Goal: Navigation & Orientation: Understand site structure

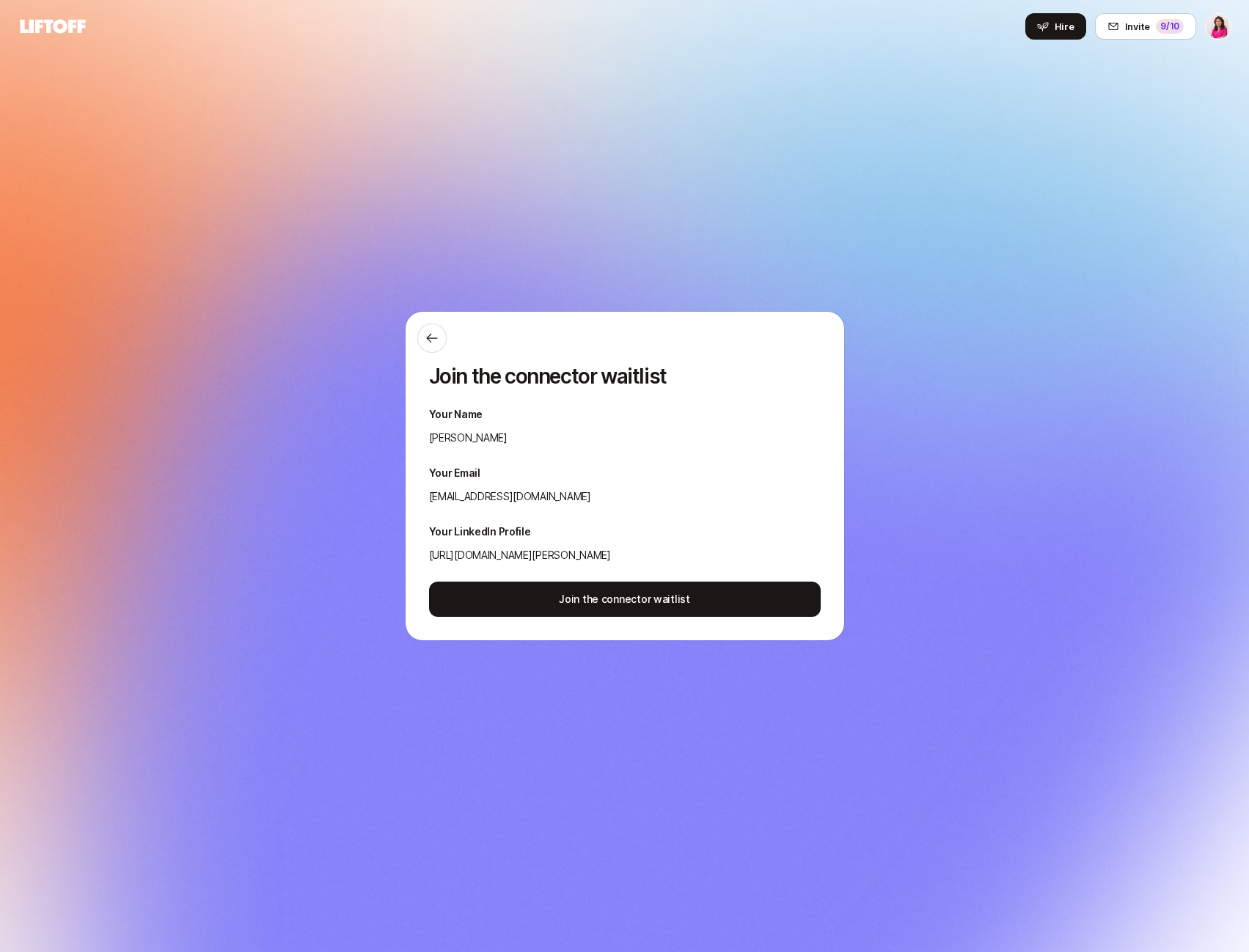
click at [458, 419] on p "Your Name" at bounding box center [624, 414] width 391 height 18
click at [463, 458] on div "Join the connector waitlist Your Name Emma Frane Your Email emmafrane@gmail.com…" at bounding box center [624, 476] width 438 height 328
click at [437, 330] on button at bounding box center [432, 339] width 30 height 30
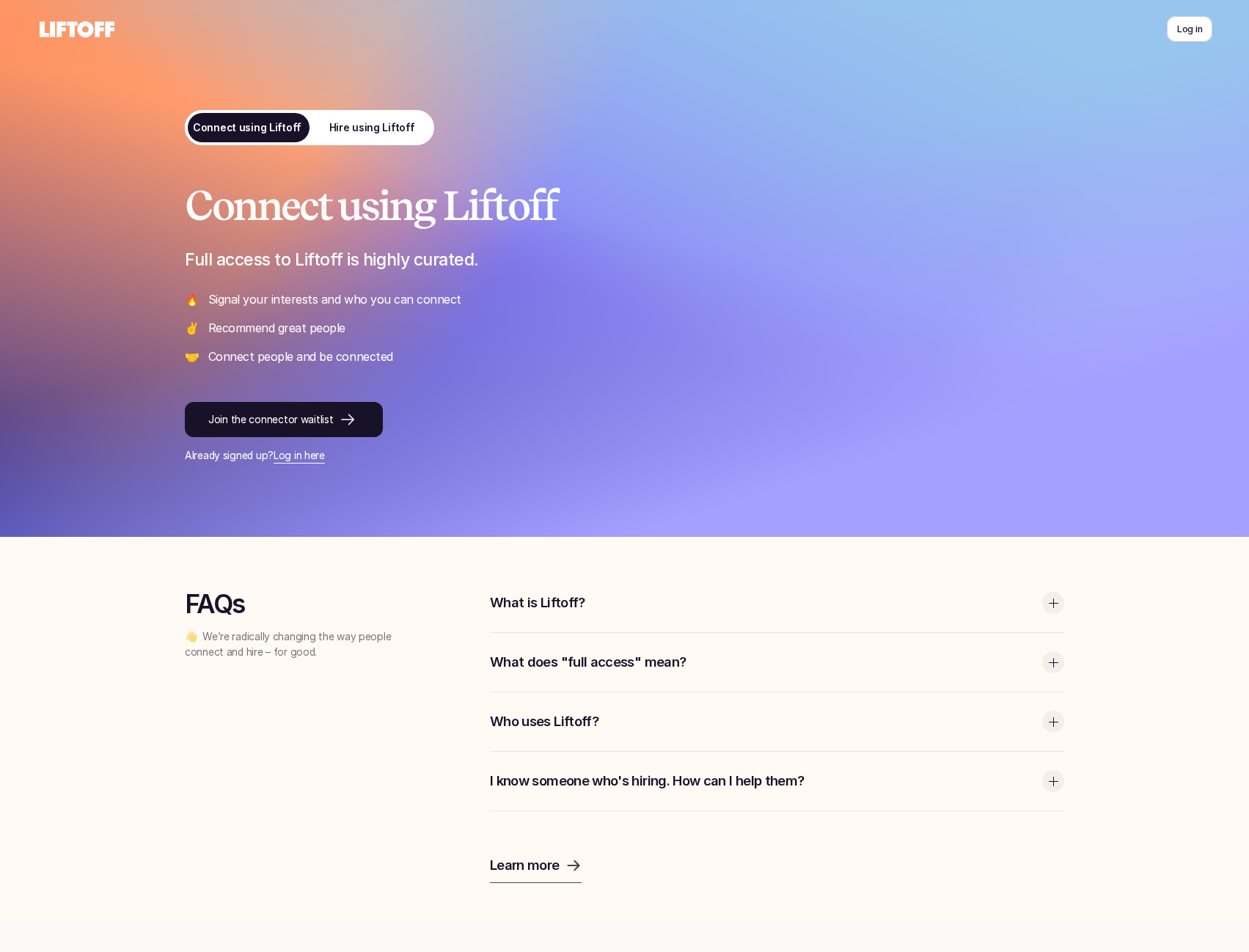
click at [366, 130] on p "Hire using Liftoff" at bounding box center [371, 127] width 86 height 16
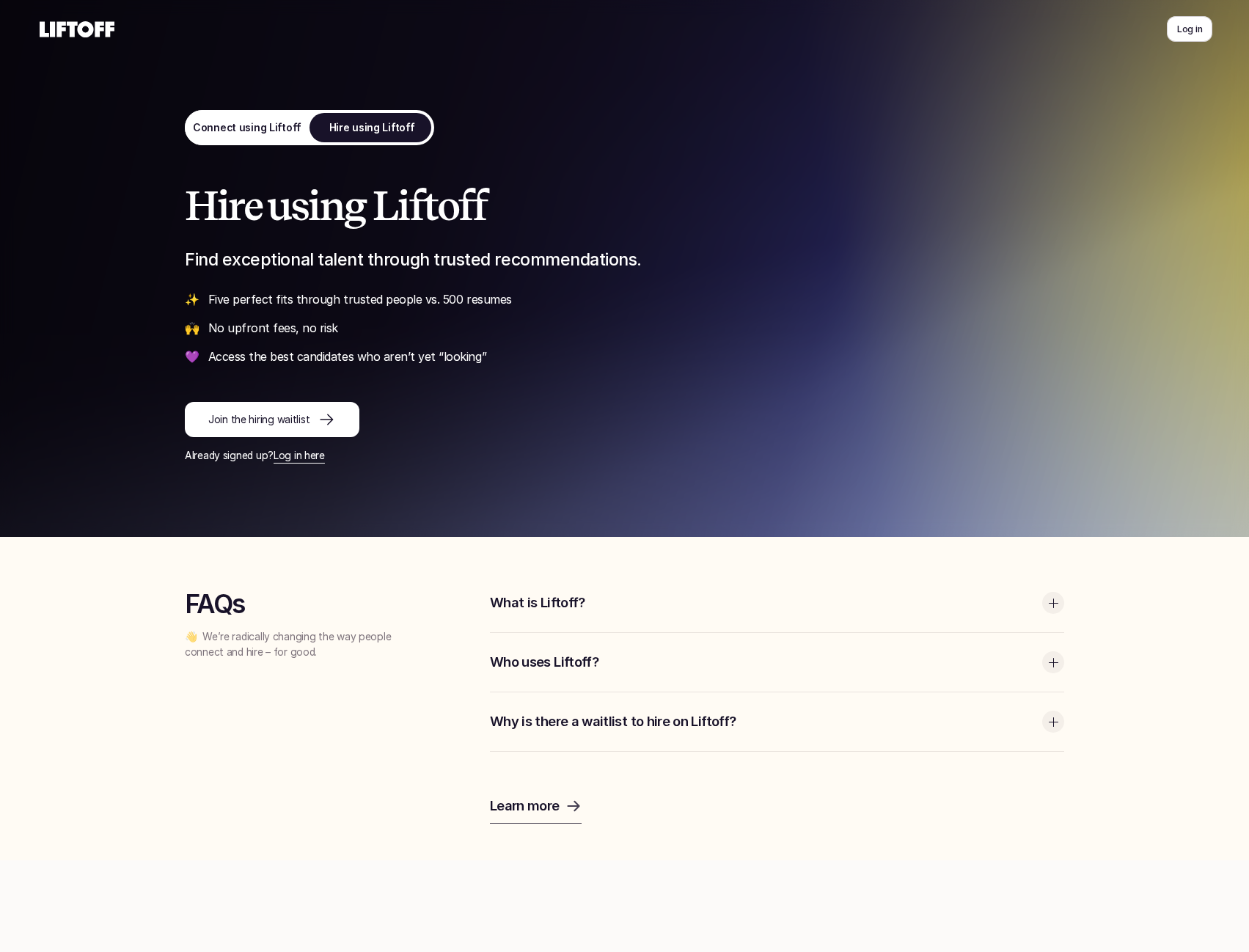
click at [313, 423] on div at bounding box center [322, 419] width 27 height 18
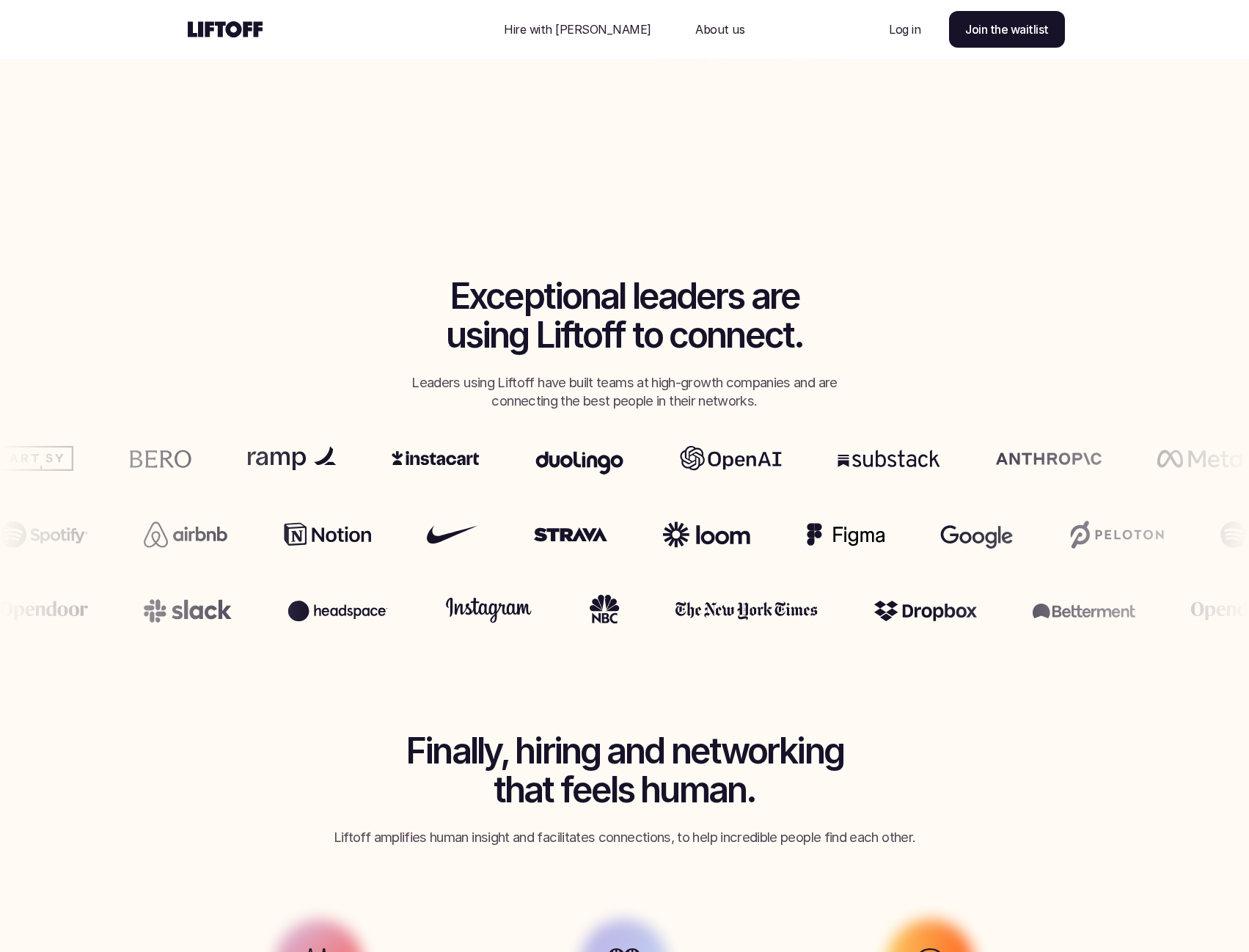
scroll to position [585, 0]
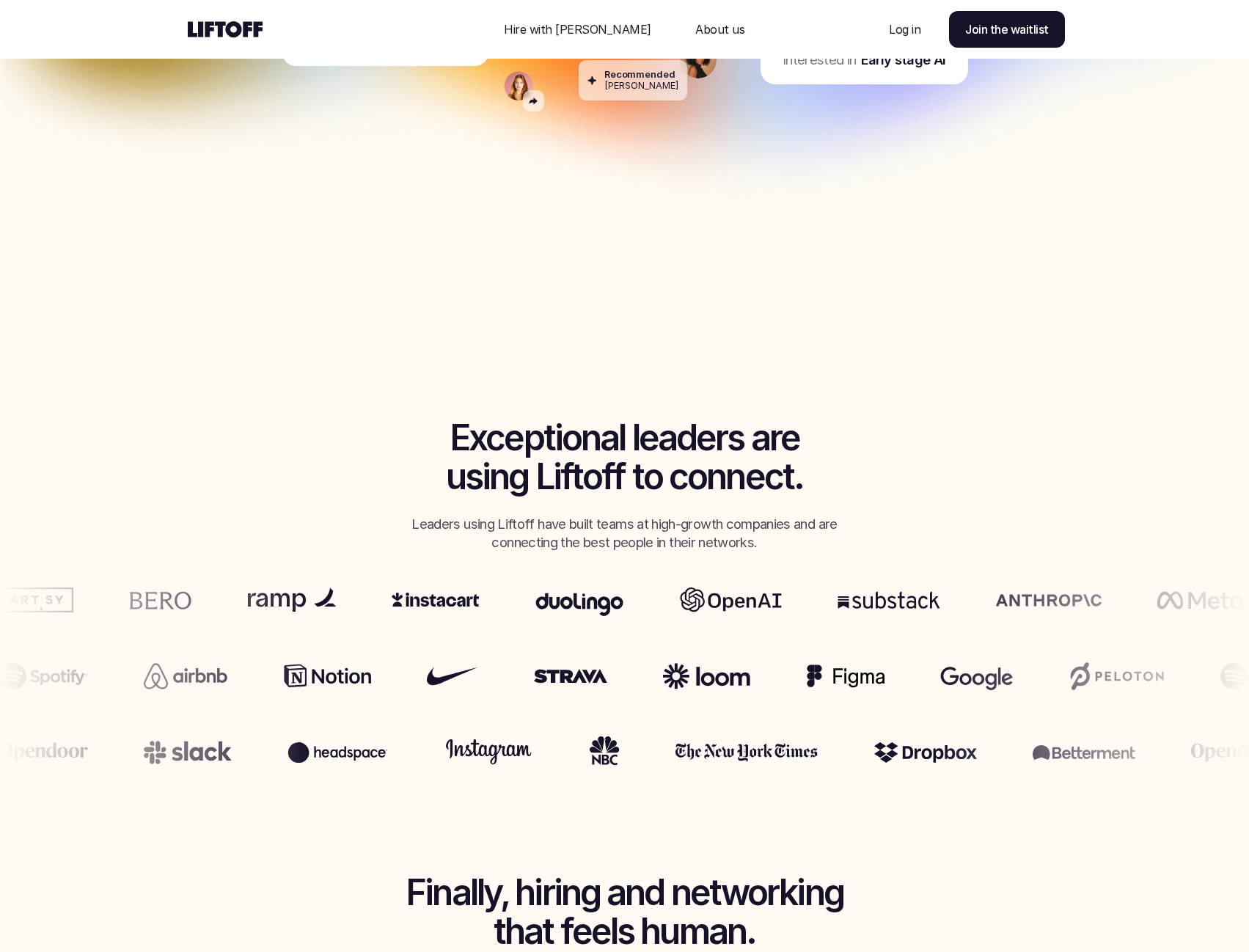
click at [567, 23] on p "Hire with [PERSON_NAME]" at bounding box center [577, 29] width 148 height 18
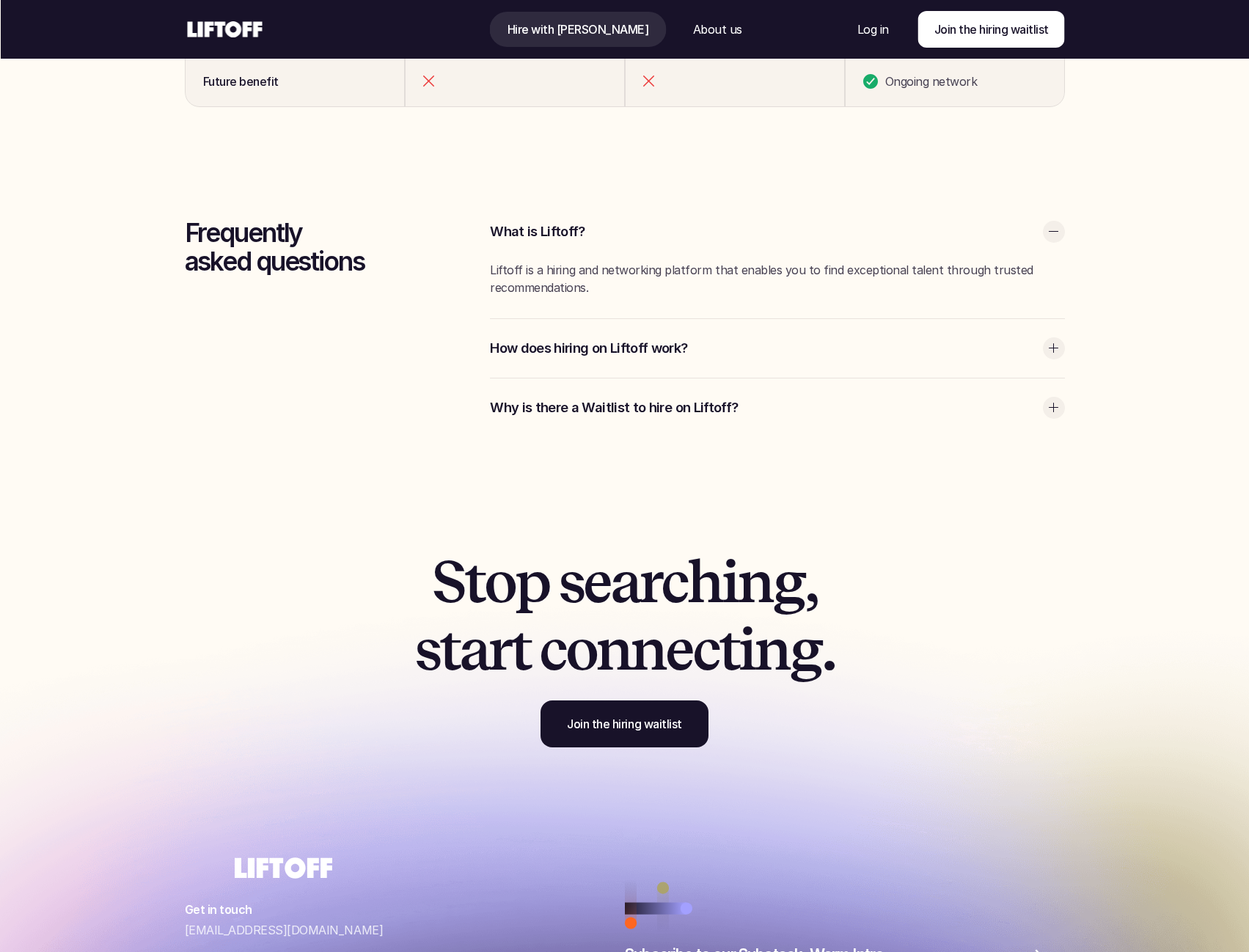
scroll to position [4639, 0]
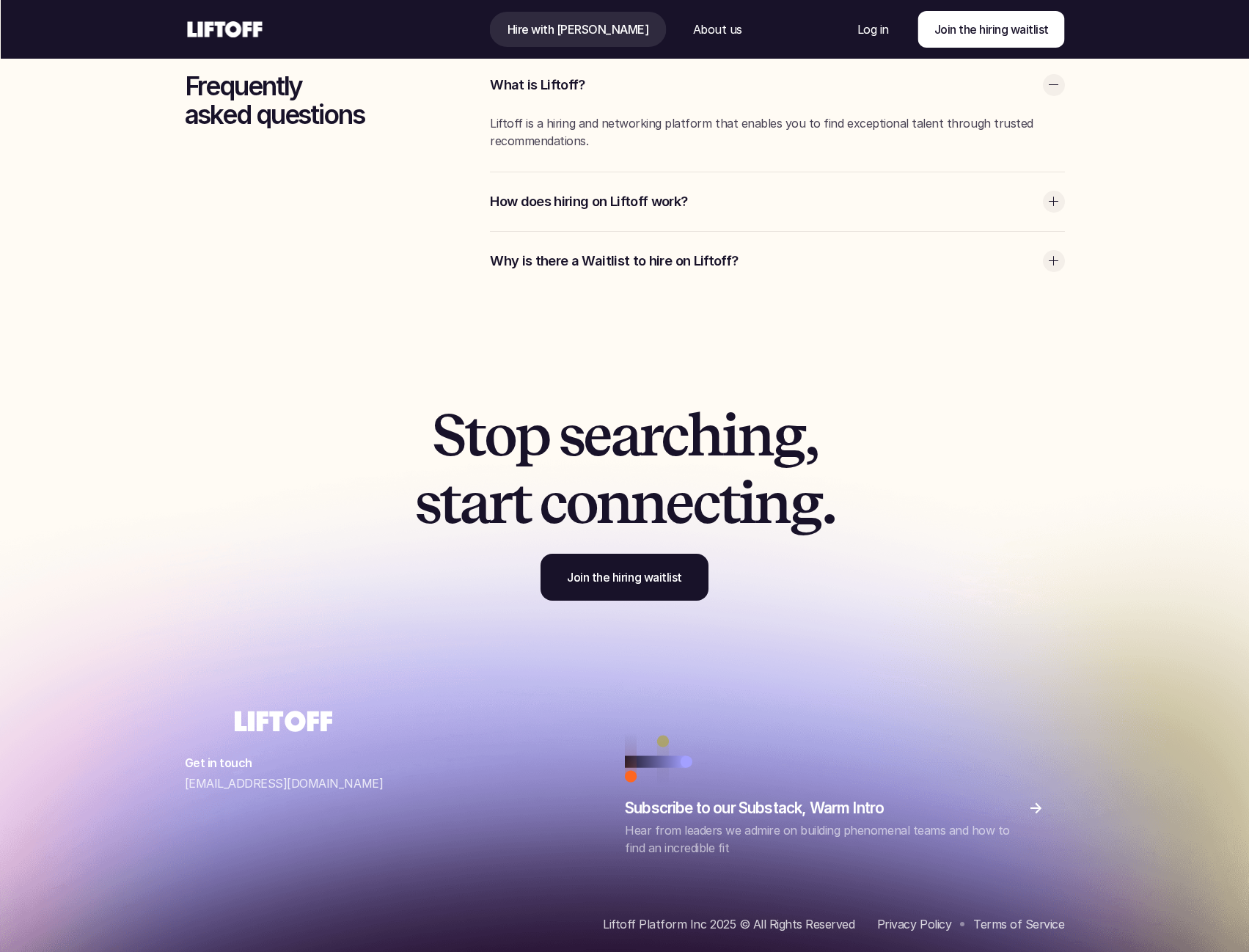
click at [692, 29] on p "About us" at bounding box center [716, 29] width 49 height 18
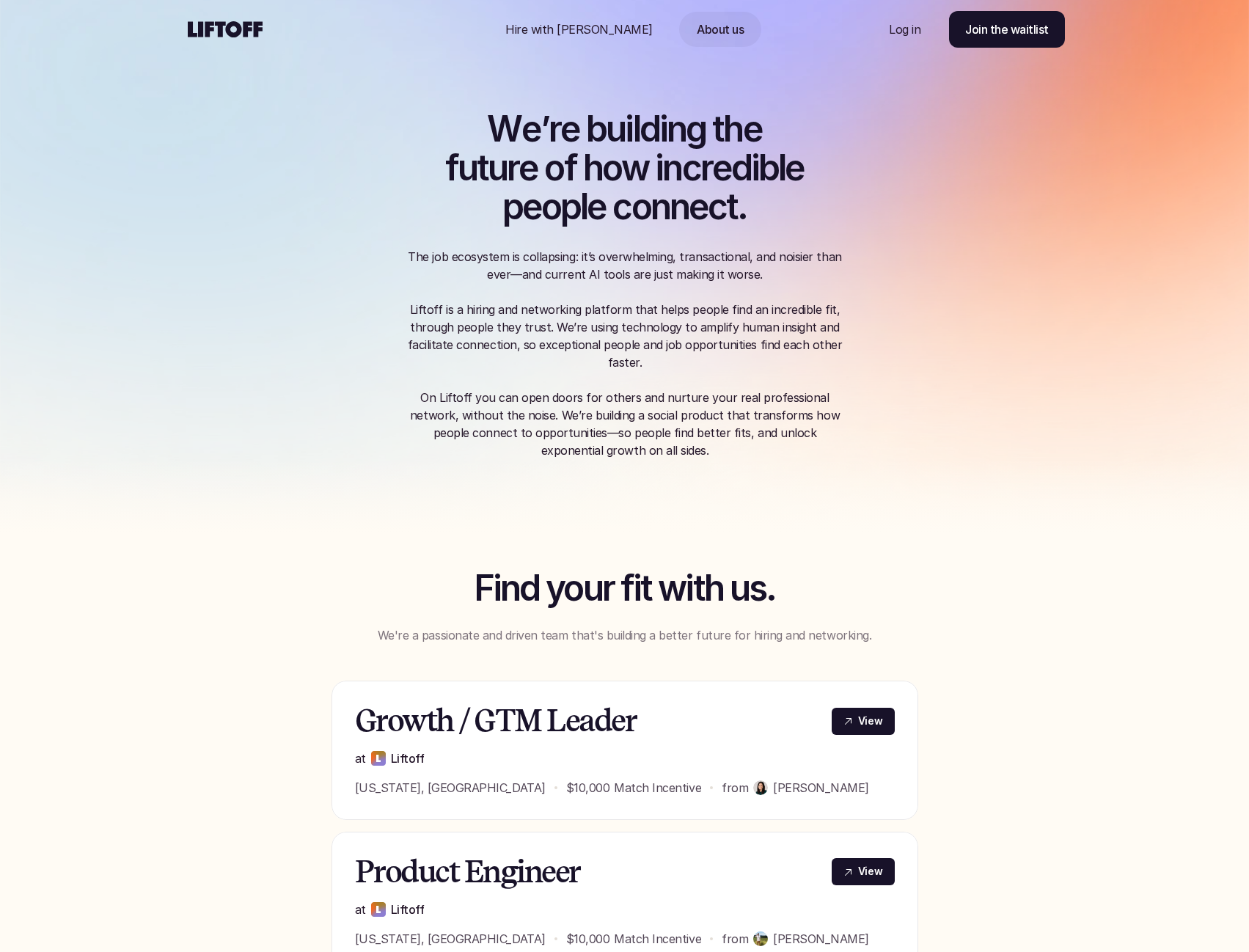
click at [223, 31] on icon at bounding box center [224, 29] width 80 height 23
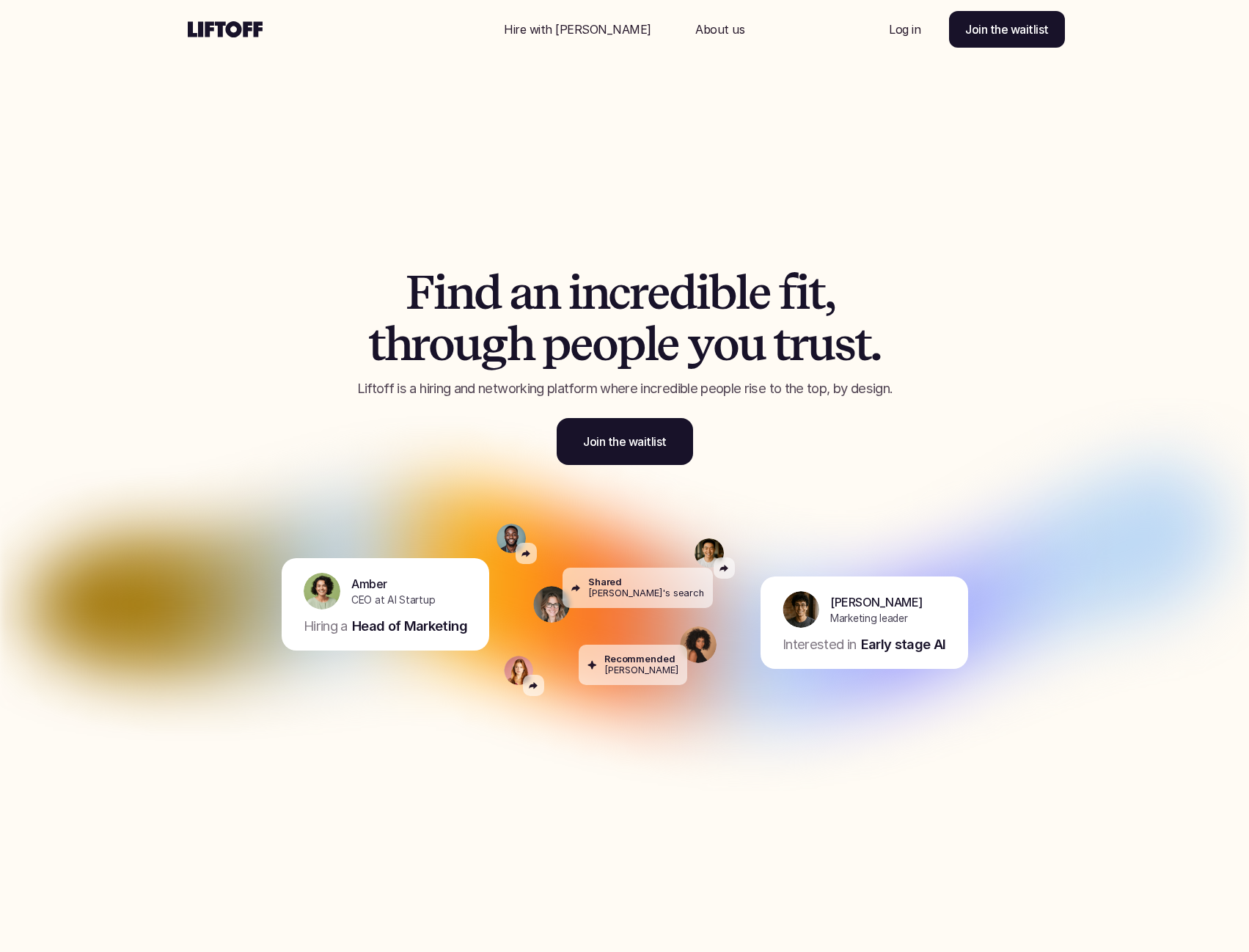
click at [696, 28] on p "About us" at bounding box center [720, 29] width 49 height 18
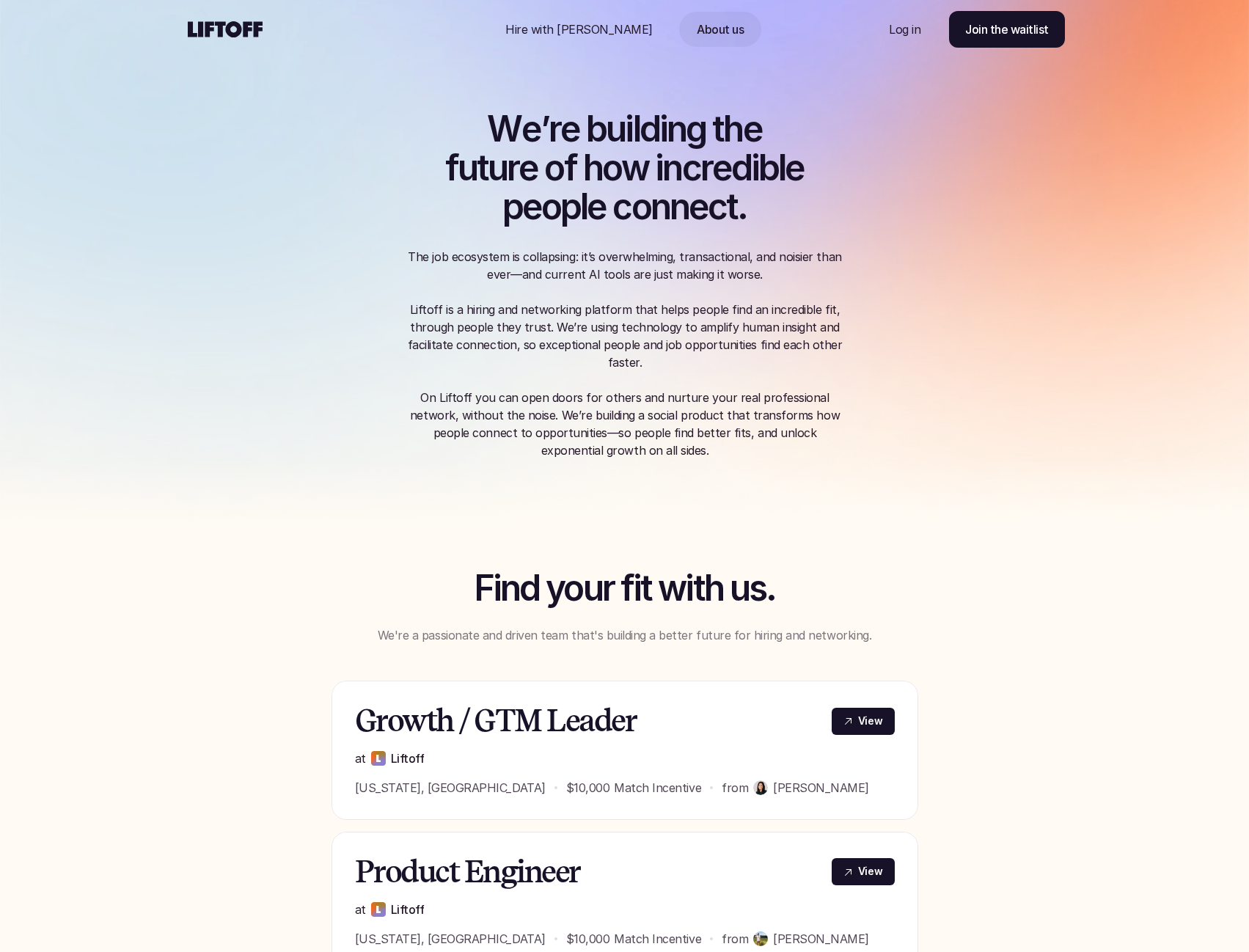
click at [605, 28] on p "Hire with [PERSON_NAME]" at bounding box center [579, 29] width 148 height 18
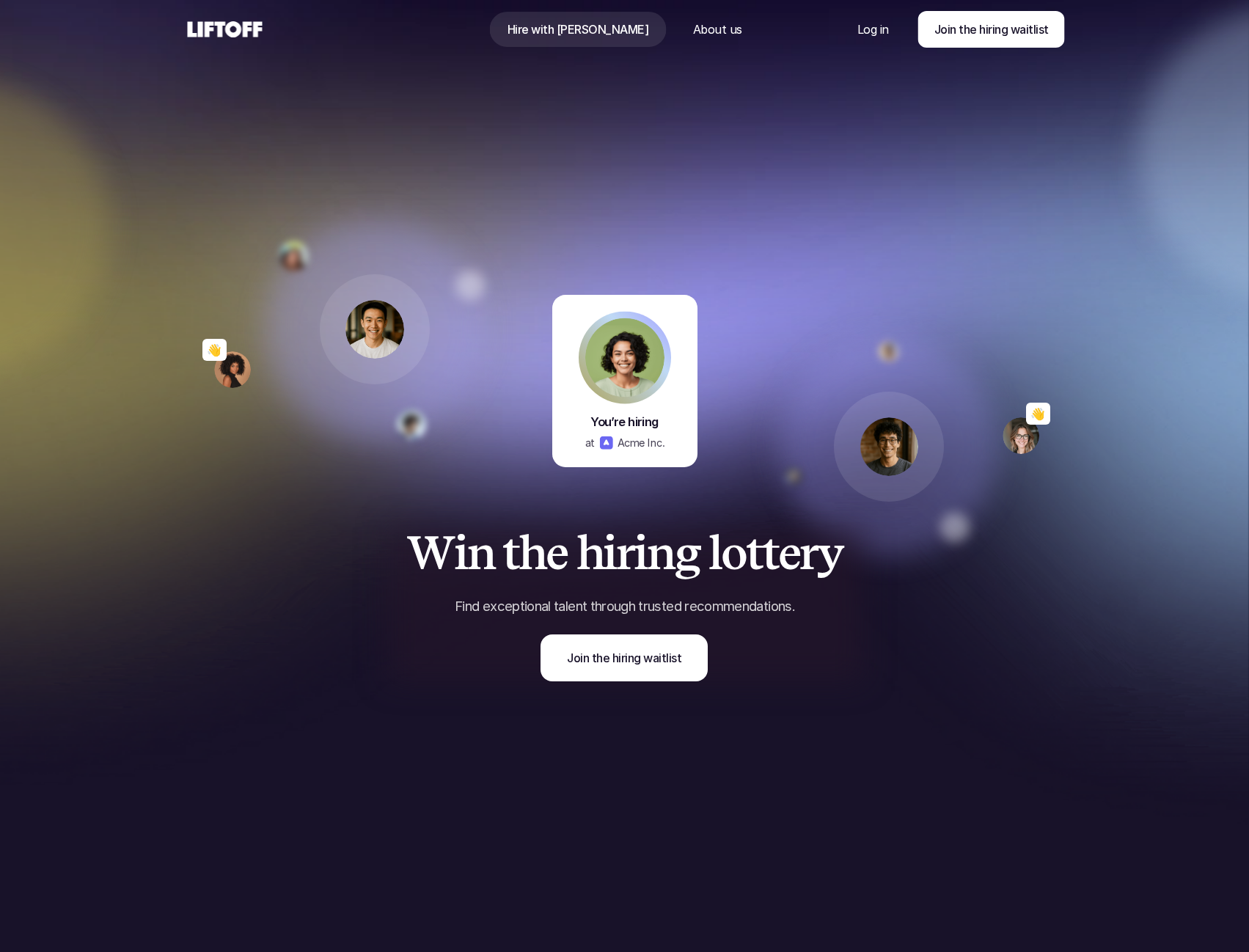
click at [205, 21] on icon at bounding box center [224, 29] width 80 height 23
